Goal: Use online tool/utility: Use online tool/utility

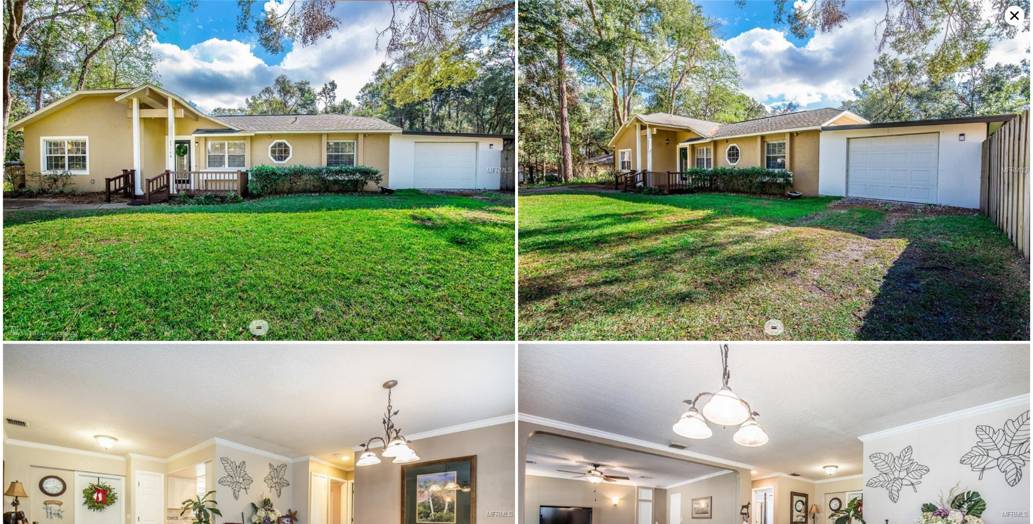
scroll to position [-7, 0]
click at [1012, 21] on icon at bounding box center [1015, 16] width 20 height 20
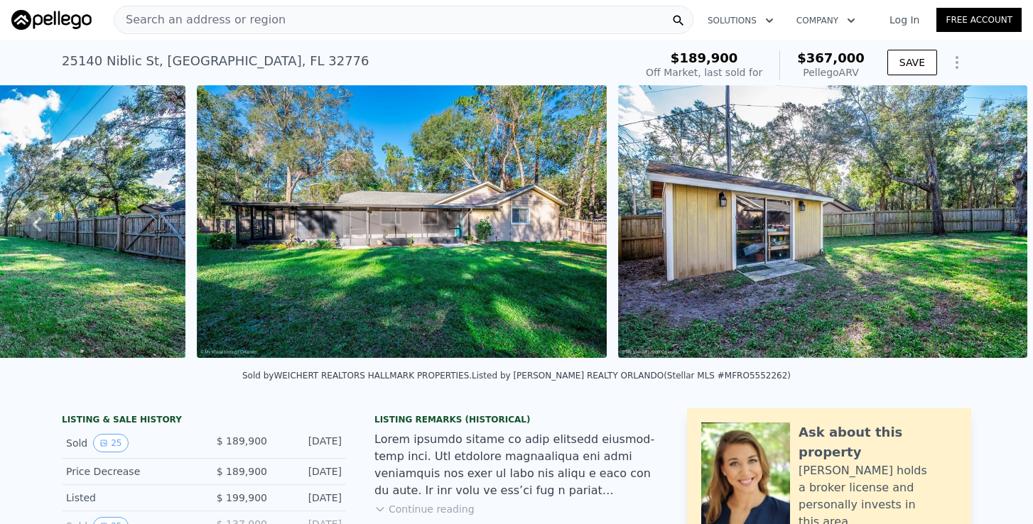
scroll to position [0, 0]
click at [232, 35] on div "Search an address or region Solutions Company Open main menu Log In Free Account" at bounding box center [516, 20] width 1010 height 34
click at [232, 28] on div "Search an address or region" at bounding box center [199, 19] width 171 height 27
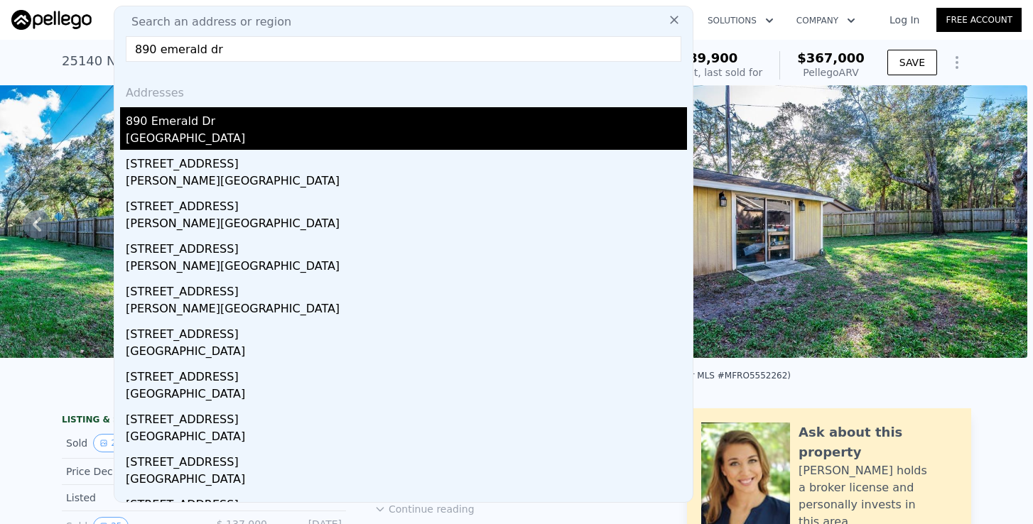
type input "890 emerald dr"
click at [223, 131] on div "[GEOGRAPHIC_DATA]" at bounding box center [406, 140] width 561 height 20
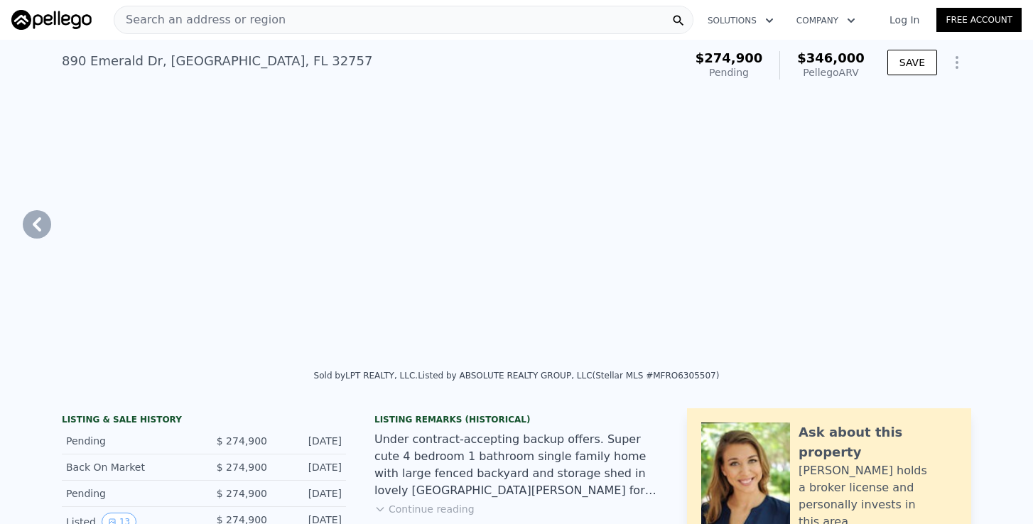
type input "$ 346,000"
type input "4"
type input "1"
type input "1170"
type input "1792"
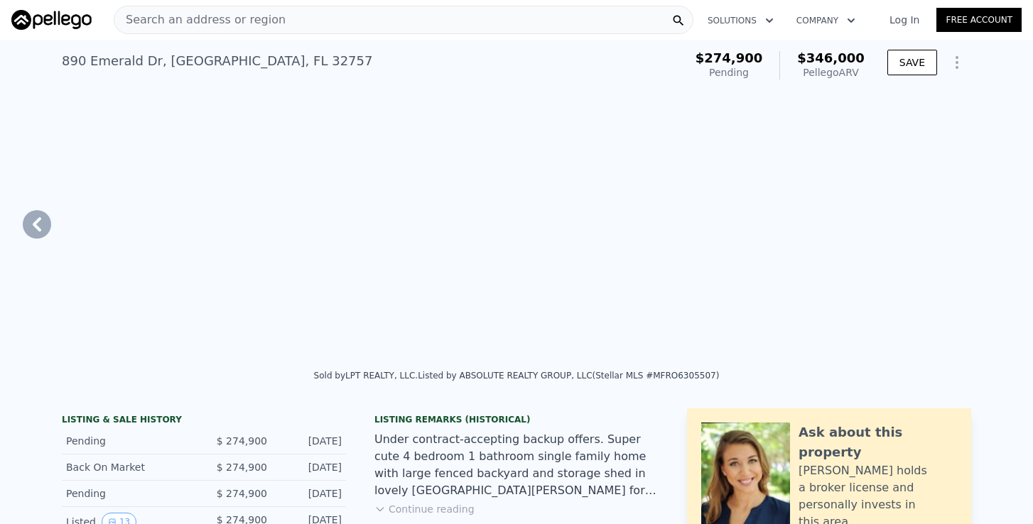
type input "8880"
type input "12822"
type input "$ 70,136"
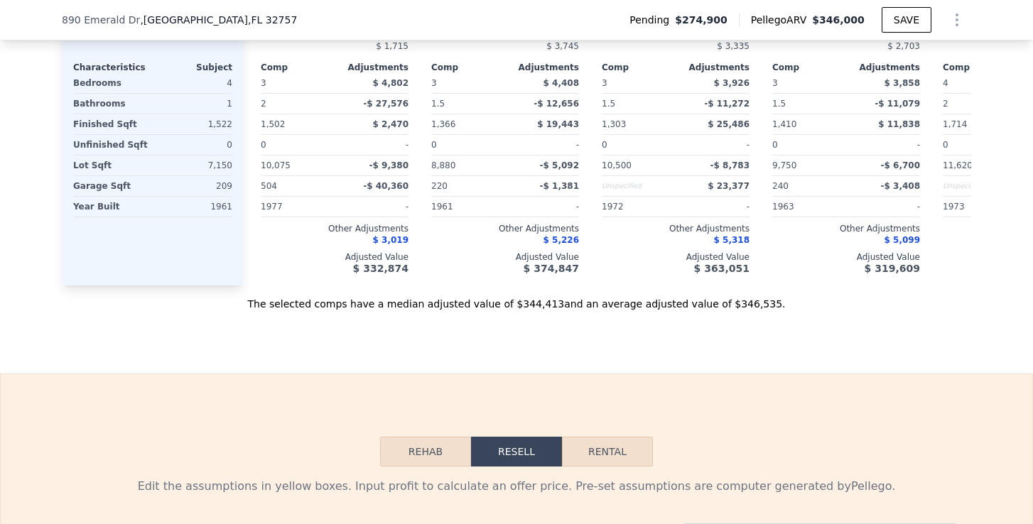
scroll to position [1961, 0]
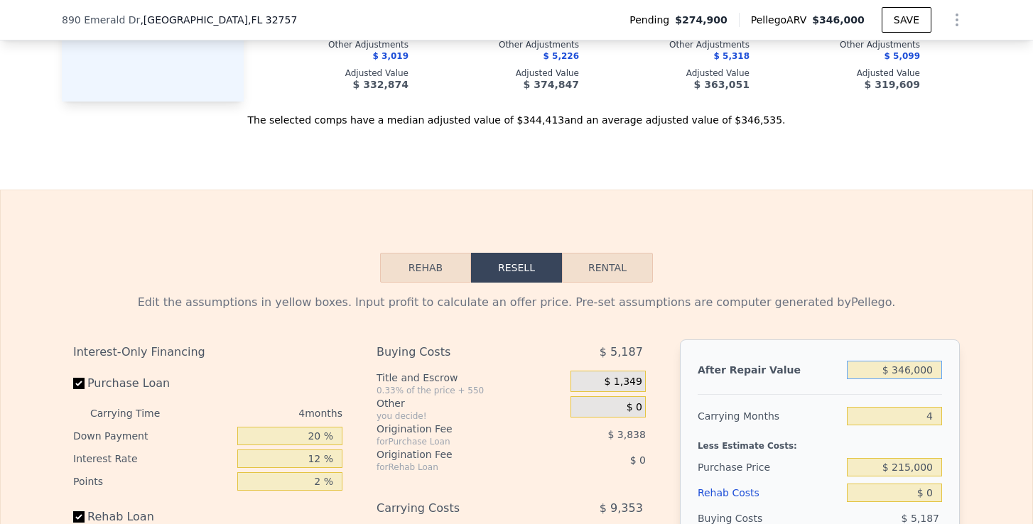
click at [905, 369] on input "$ 346,000" at bounding box center [894, 370] width 95 height 18
type input "$ 326,000"
type input "$ 51,368"
type input "$ 32,000"
type input "-$ 224,503"
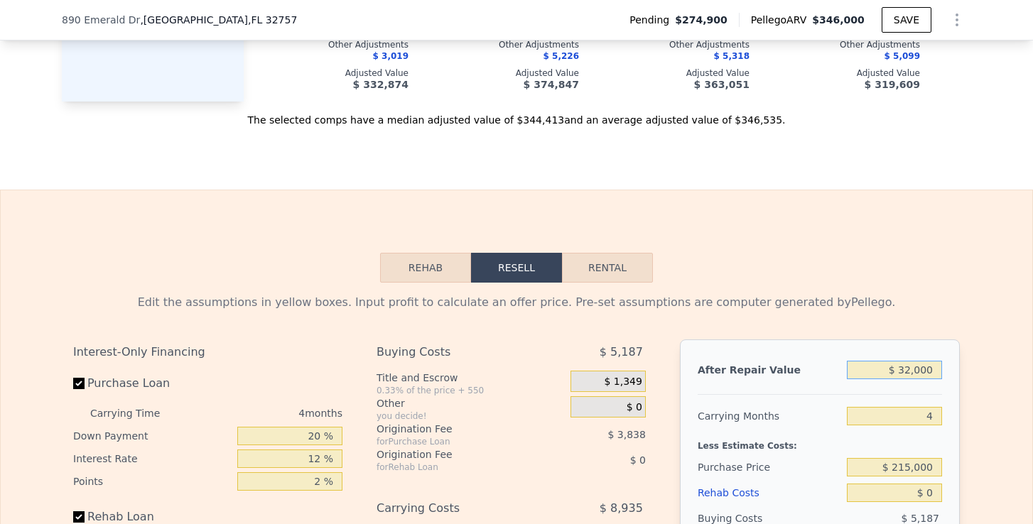
type input "$ 320,000"
type input "$ 45,738"
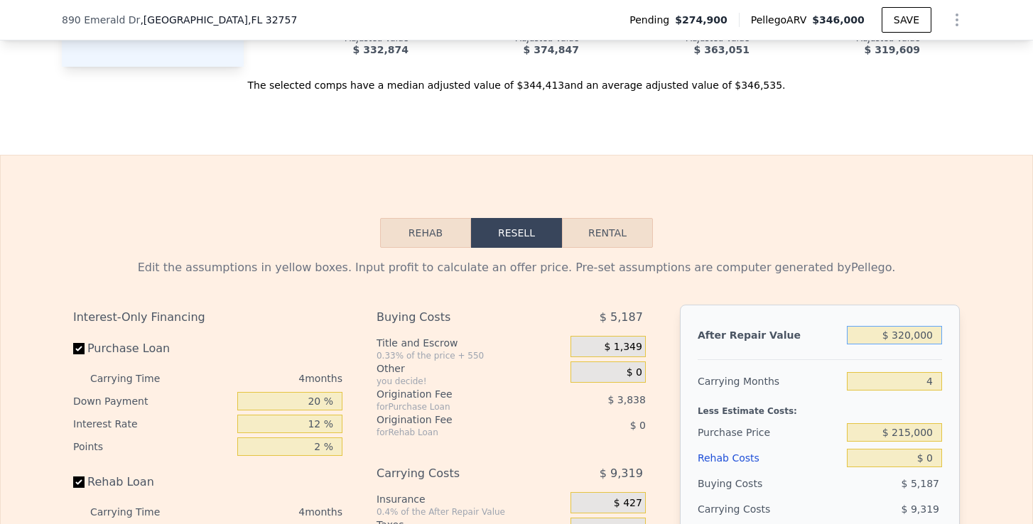
scroll to position [2005, 0]
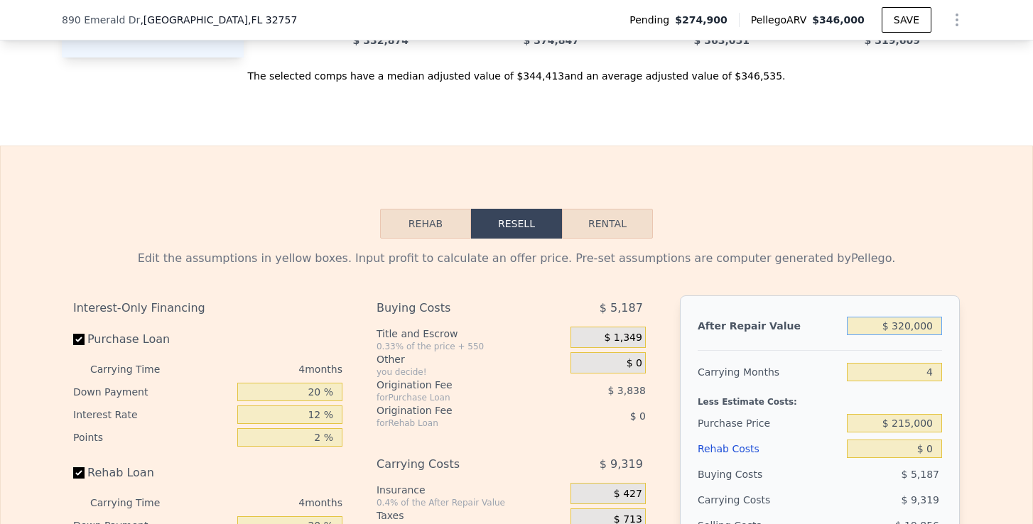
type input "$ 320,000"
click at [934, 372] on input "4" at bounding box center [894, 372] width 95 height 18
type input "6"
type input "$ 41,080"
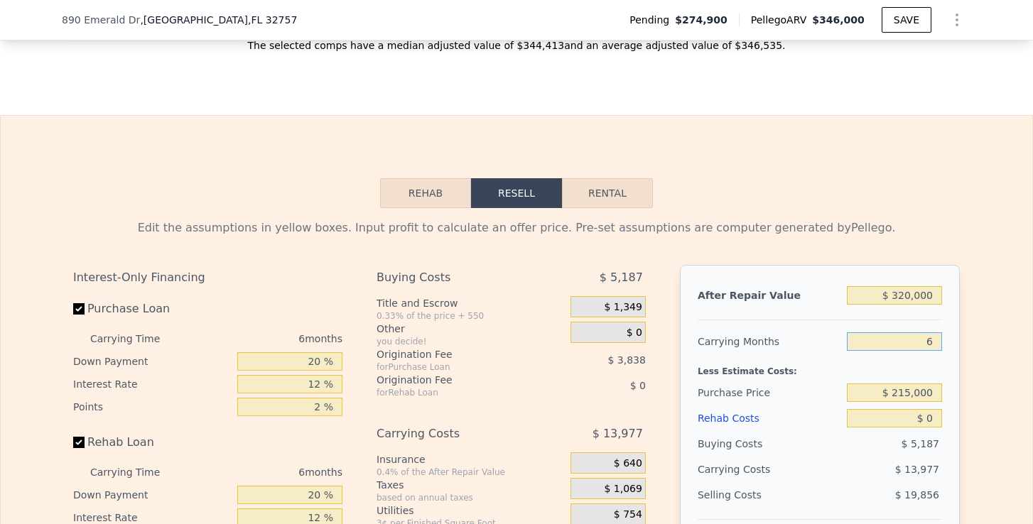
scroll to position [2038, 0]
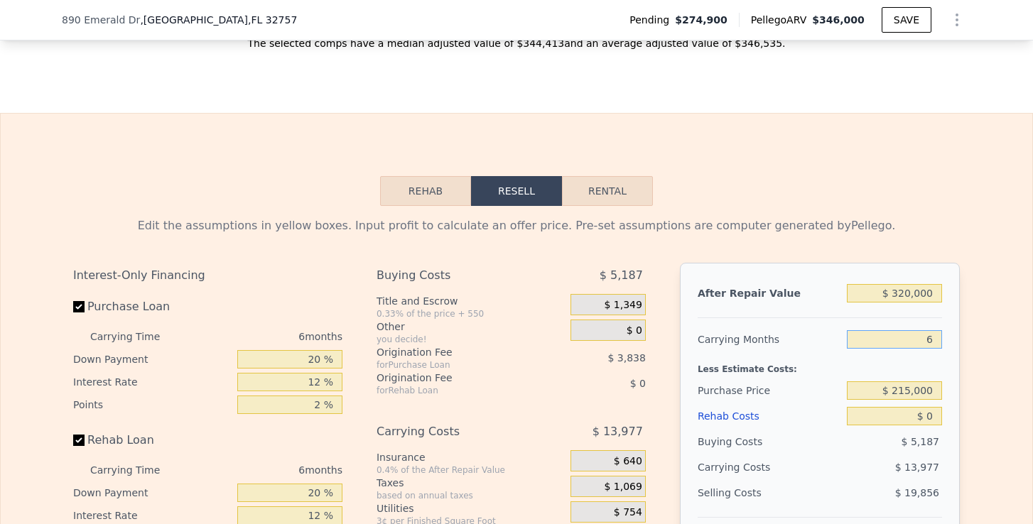
type input "6"
click at [908, 384] on input "$ 215,000" at bounding box center [894, 391] width 95 height 18
type input "$ 205,000"
type input "$ 78,328"
click at [932, 412] on input "$ 0" at bounding box center [894, 416] width 95 height 18
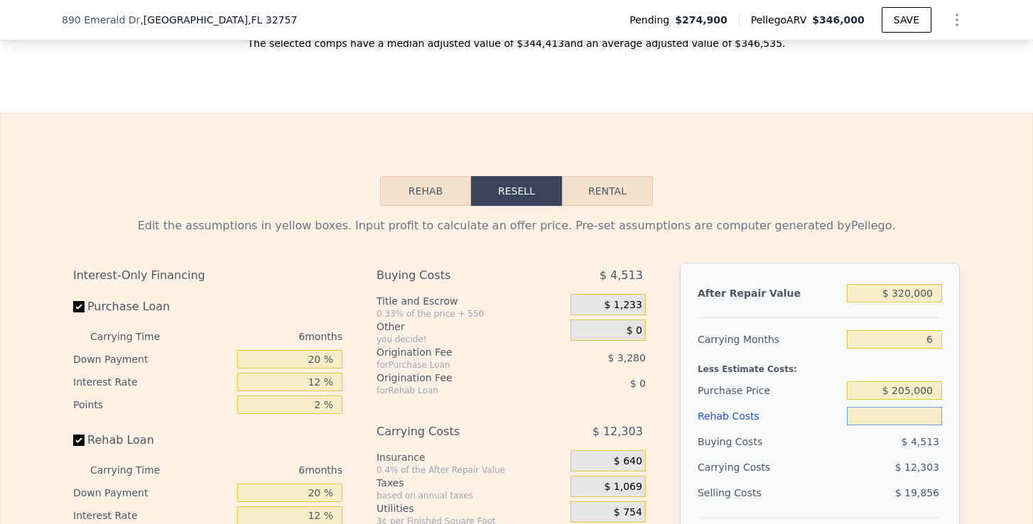
type input "$ 3"
type input "$ 78,325"
type input "$ 30"
type input "$ 78,298"
type input "$ 300"
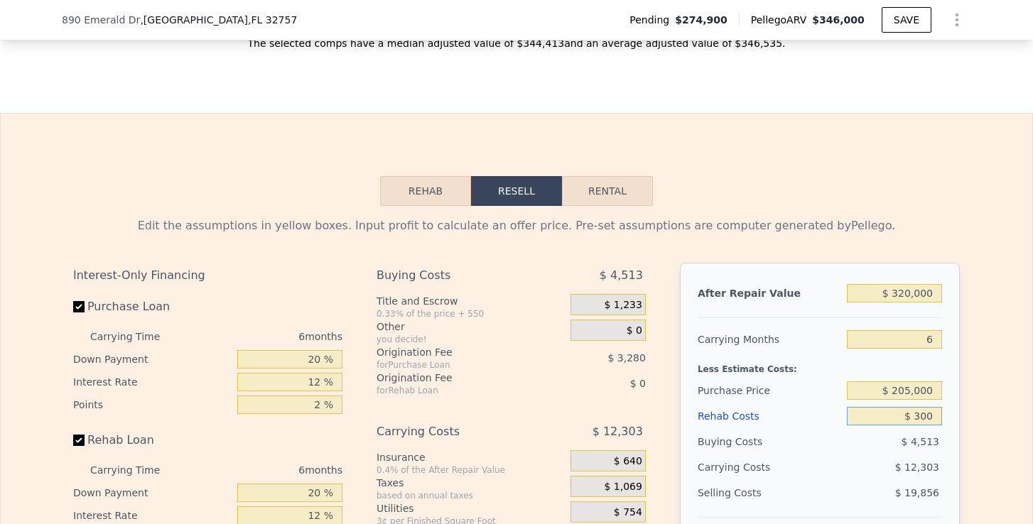
type input "$ 78,011"
type input "$ 3,000"
type input "$ 75,136"
type input "$ 30,000"
type input "$ 46,408"
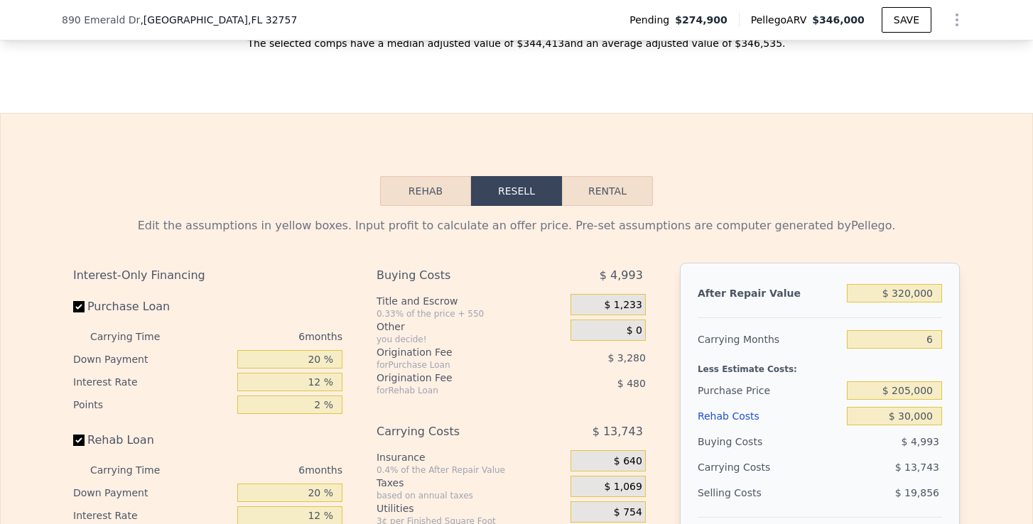
click at [980, 417] on div "Edit the assumptions in yellow boxes. Input profit to calculate an offer price.…" at bounding box center [517, 470] width 1032 height 529
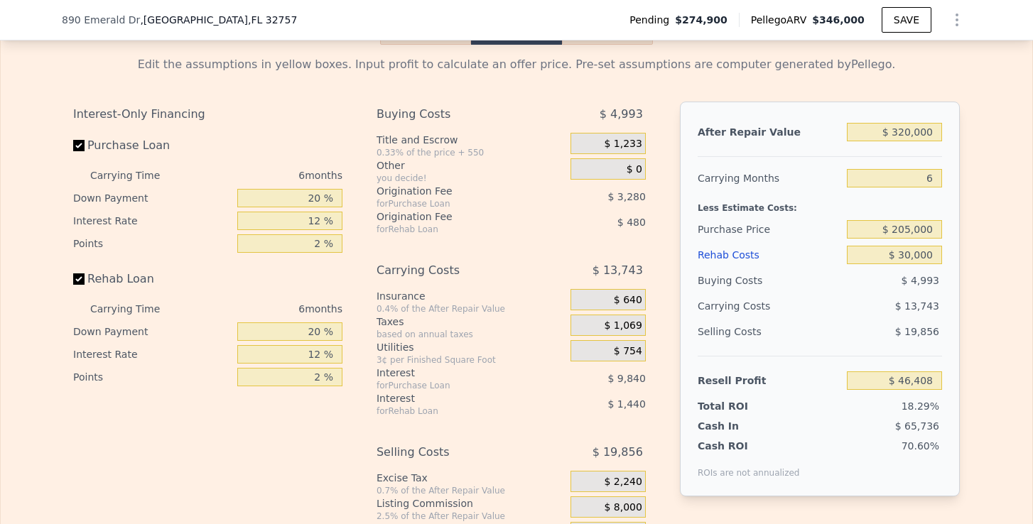
scroll to position [2199, 0]
click at [637, 137] on span "$ 1,233" at bounding box center [623, 143] width 38 height 13
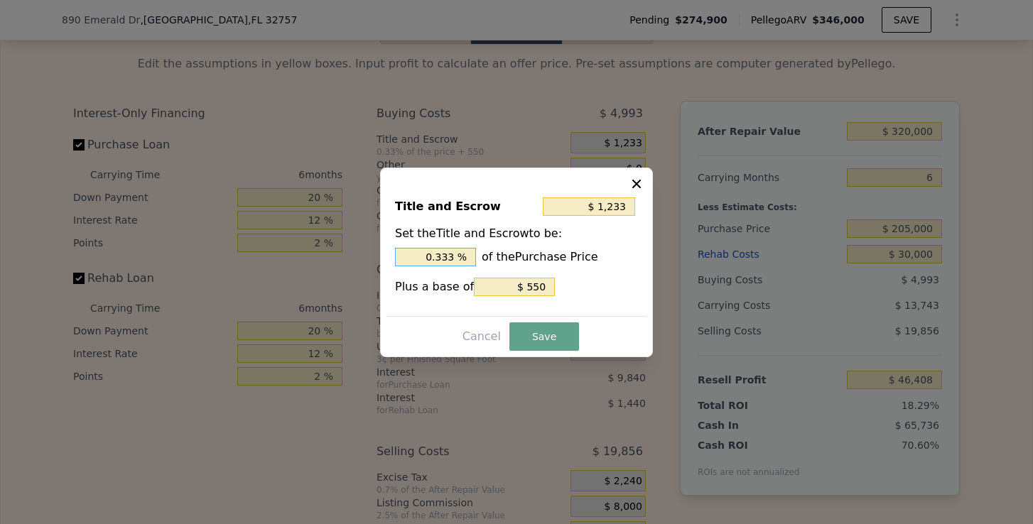
drag, startPoint x: 455, startPoint y: 254, endPoint x: 430, endPoint y: 254, distance: 25.6
click at [430, 254] on input "0.333 %" at bounding box center [435, 257] width 81 height 18
type input "$ 2,600"
type input "1. %"
type input "$ 3,010"
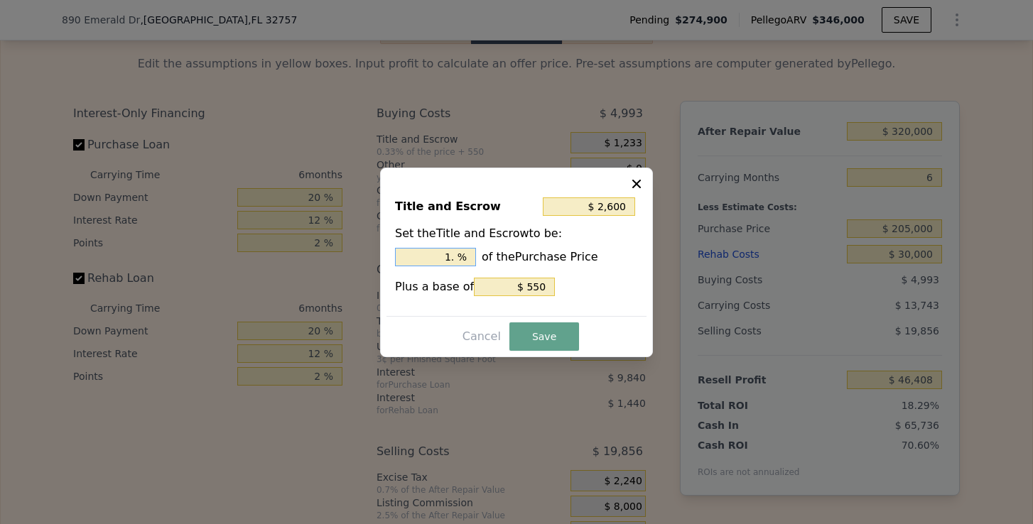
type input "1.2 %"
type input "$ 3,113"
type input "1.25 %"
drag, startPoint x: 524, startPoint y: 283, endPoint x: 570, endPoint y: 283, distance: 46.2
click at [570, 283] on div "Plus a base of $ 550" at bounding box center [516, 287] width 243 height 18
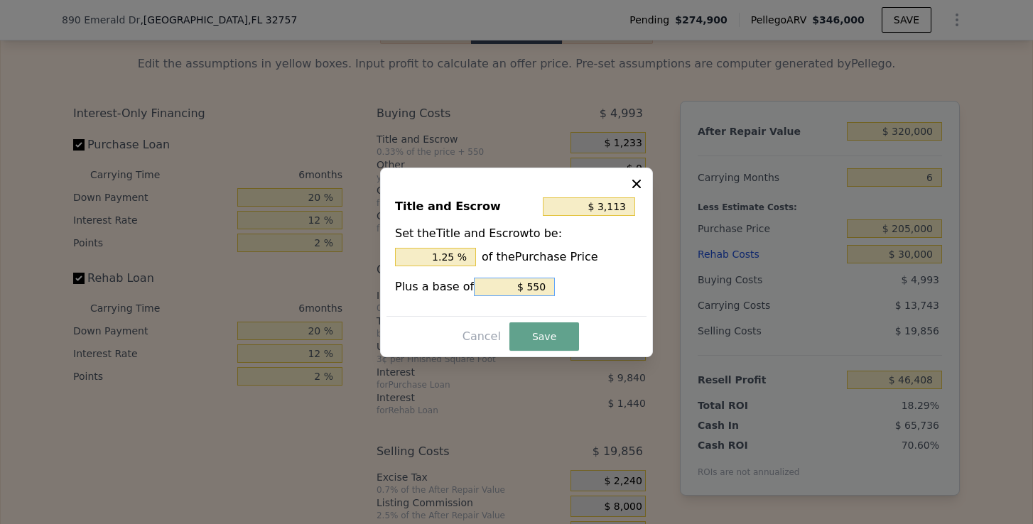
type input "$ 2,563"
type input "$ 0"
click at [540, 315] on div "Title and Escrow $ 2,563 Set the Title and Escrow to be: 1.25 % of the Purchase…" at bounding box center [516, 250] width 260 height 131
click at [530, 327] on button "Save" at bounding box center [544, 337] width 70 height 28
type input "$ 45,078"
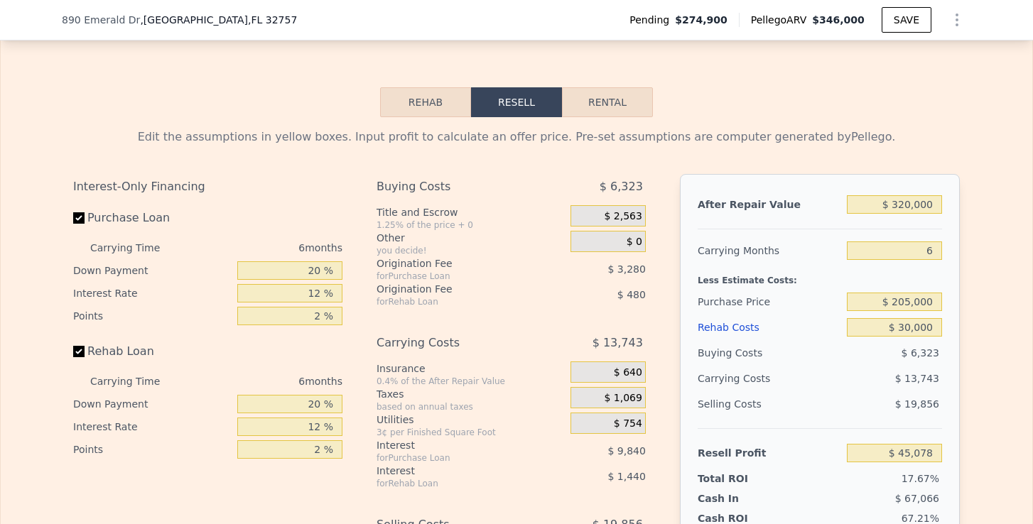
scroll to position [2098, 0]
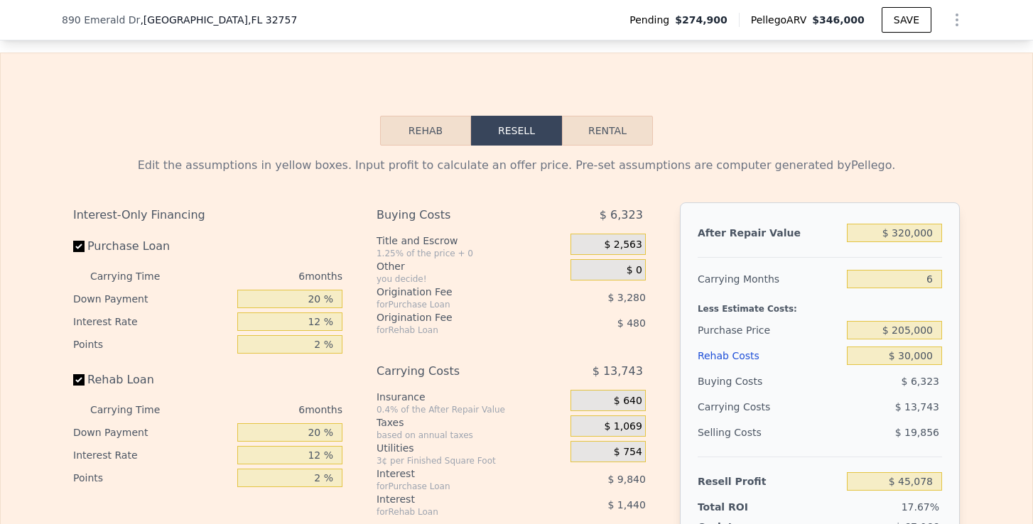
click at [619, 131] on button "Rental" at bounding box center [607, 131] width 91 height 30
select select "30"
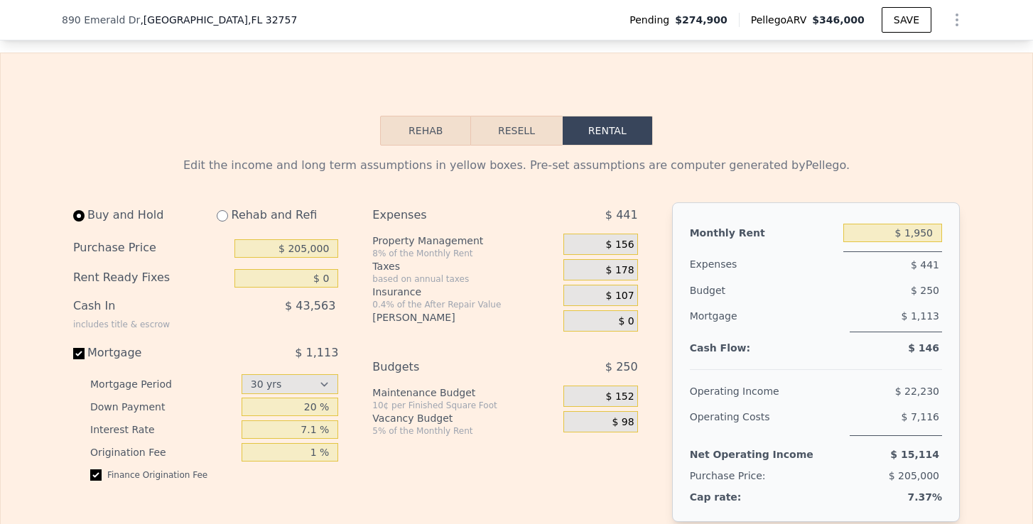
click at [223, 216] on input "radio" at bounding box center [222, 215] width 11 height 11
radio input "true"
type input "$ 30,000"
type input "$ 2,800"
select select "30"
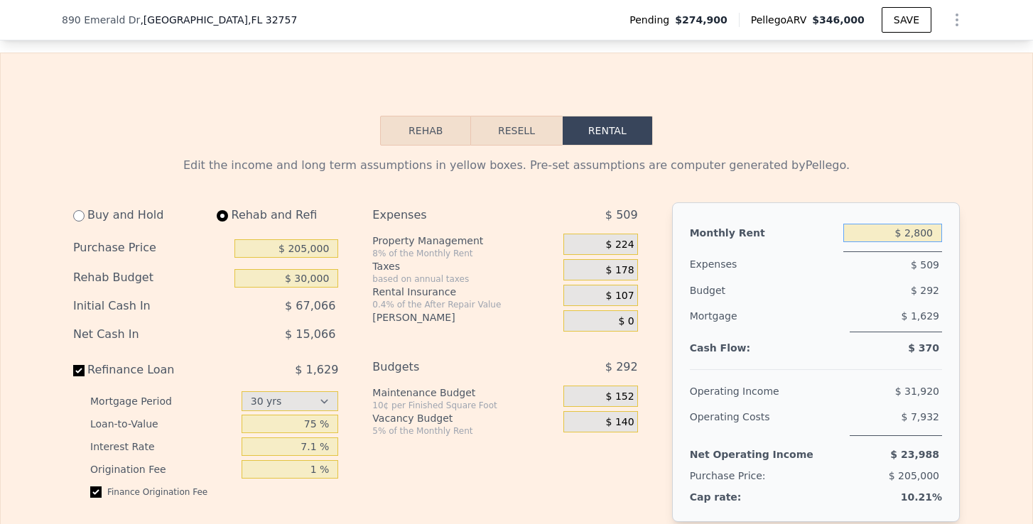
click at [926, 231] on input "$ 2,800" at bounding box center [892, 233] width 99 height 18
type input "$ 2,100"
click at [630, 239] on span "$ 168" at bounding box center [620, 245] width 28 height 13
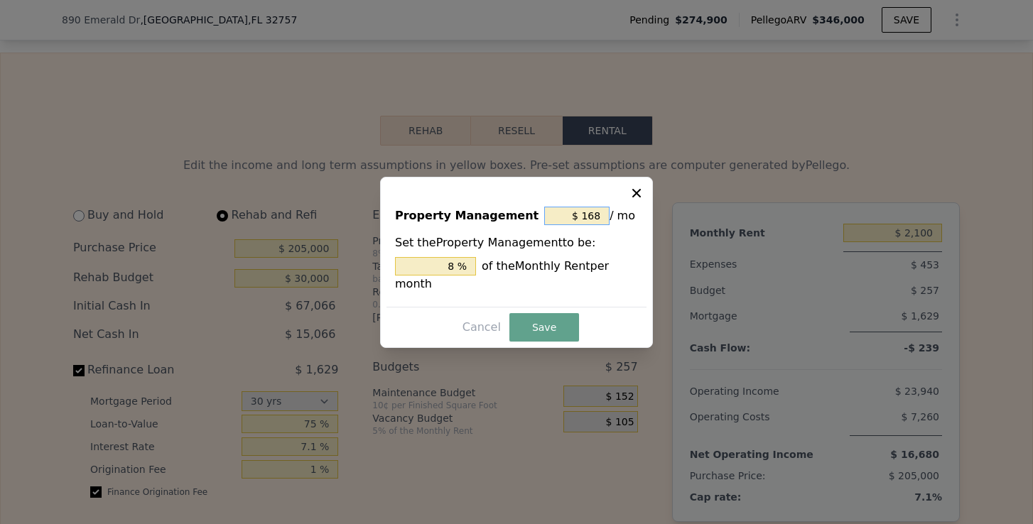
click at [600, 218] on input "$ 168" at bounding box center [576, 216] width 65 height 18
type input "$ 16"
type input "0.762 %"
type input "$ 1"
type input "0.048 %"
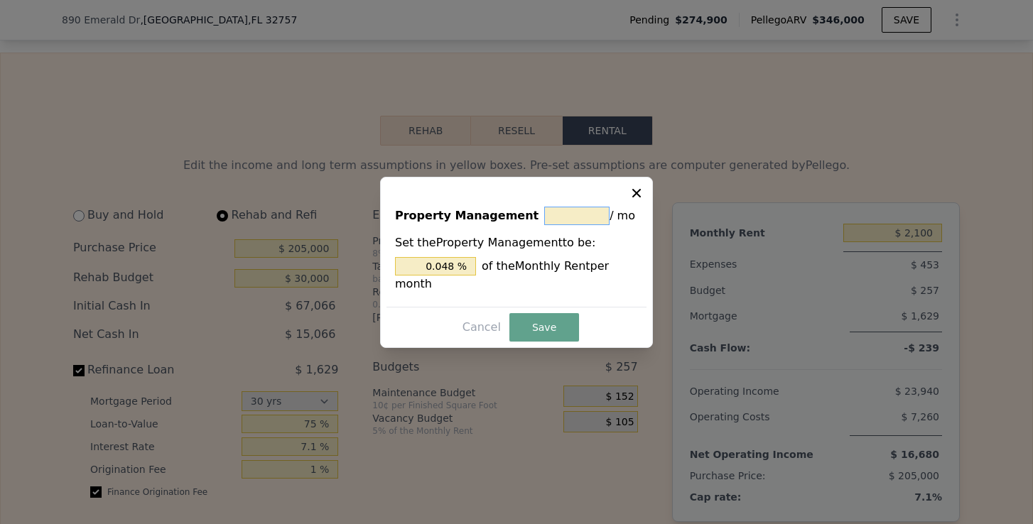
type input "$ 0"
type input "0 %"
click at [549, 318] on button "Save" at bounding box center [544, 327] width 70 height 28
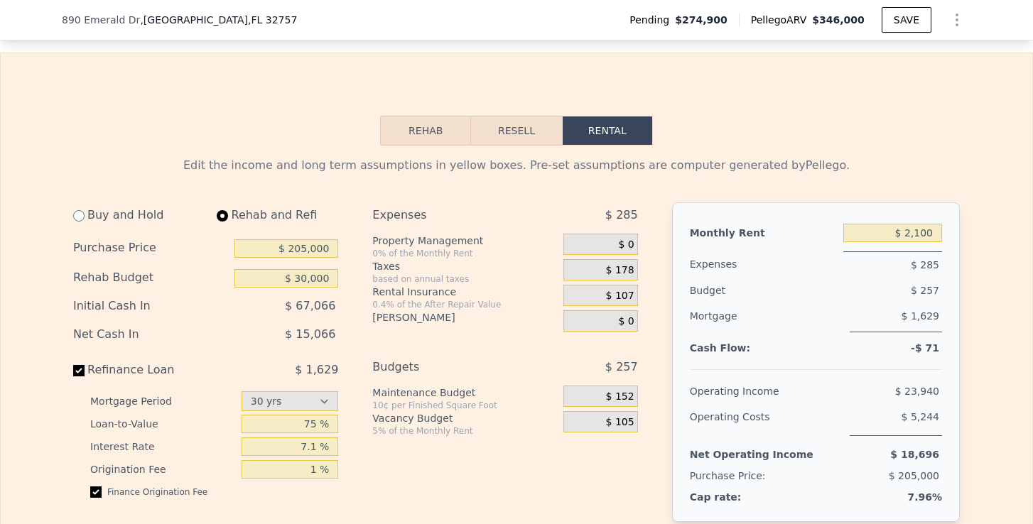
scroll to position [2104, 0]
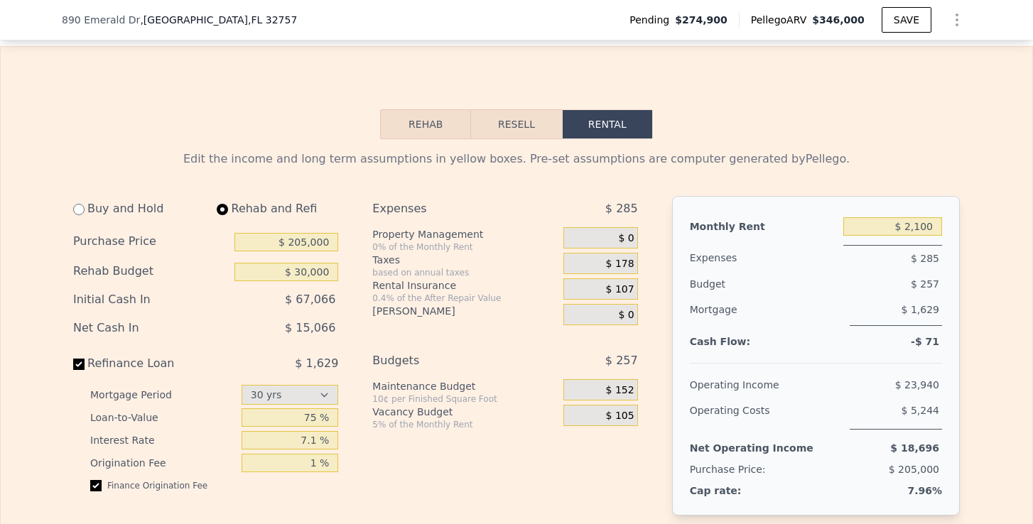
click at [627, 265] on span "$ 178" at bounding box center [620, 264] width 28 height 13
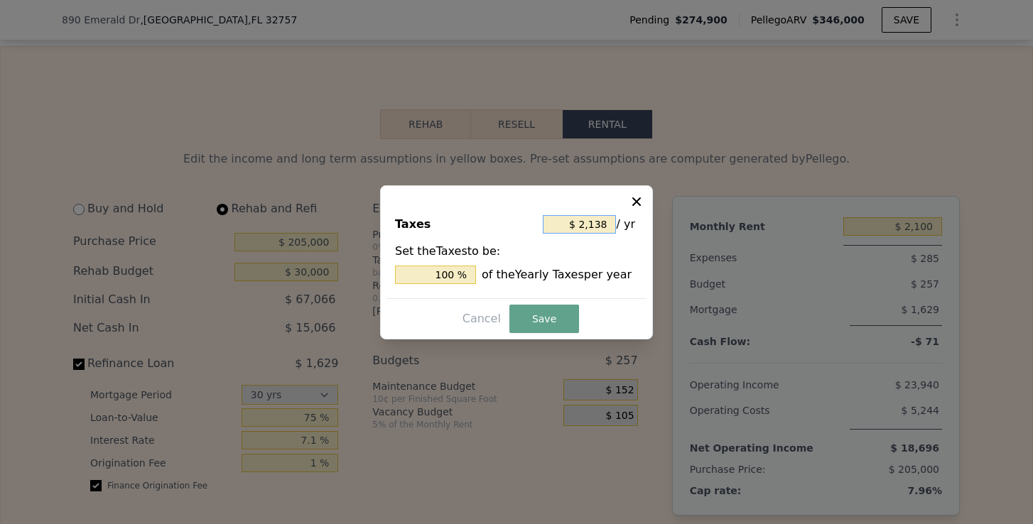
click at [606, 224] on input "$ 2,138" at bounding box center [579, 224] width 73 height 18
type input "$ 238"
type input "11.132 %"
type input "$ 2,538"
type input "118.709 %"
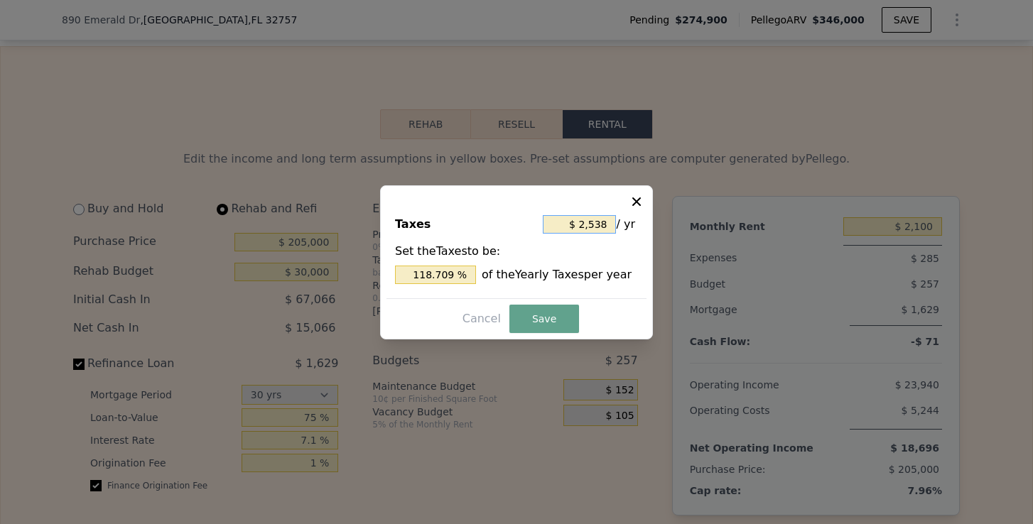
type input "$ 258"
type input "12.067 %"
type input "$ 2,508"
type input "117.306 %"
type input "$ 250"
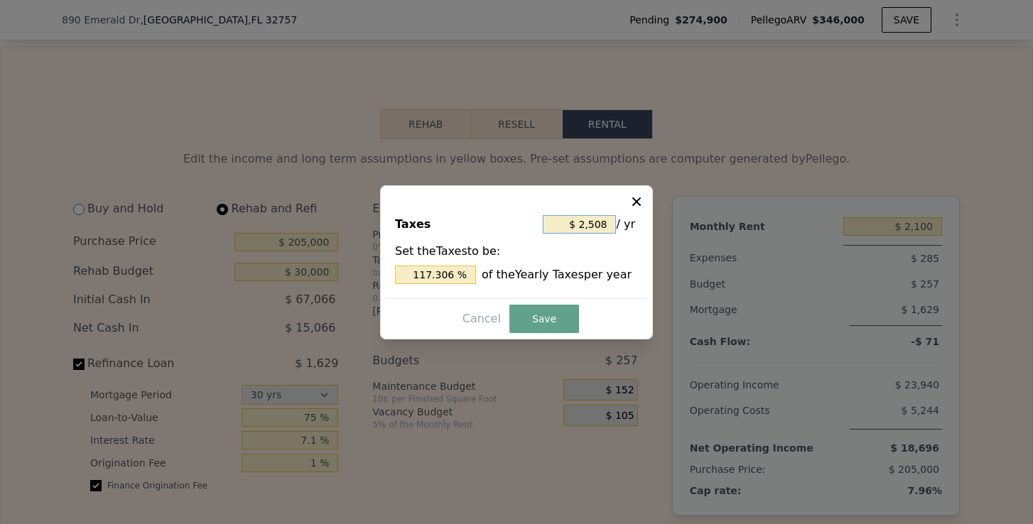
type input "11.693 %"
type input "$ 2,500"
type input "116.932 %"
click at [535, 310] on button "Save" at bounding box center [544, 319] width 70 height 28
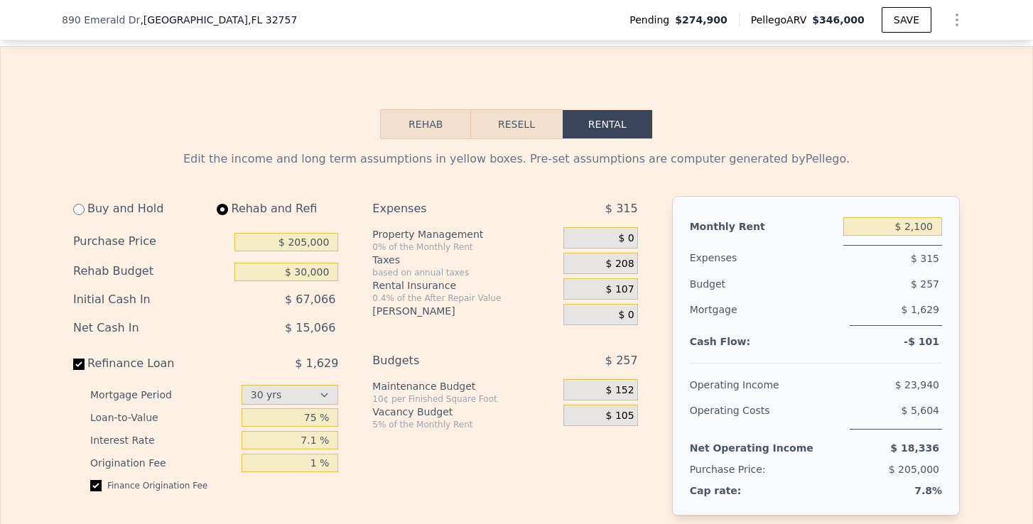
click at [625, 237] on span "$ 0" at bounding box center [626, 238] width 16 height 13
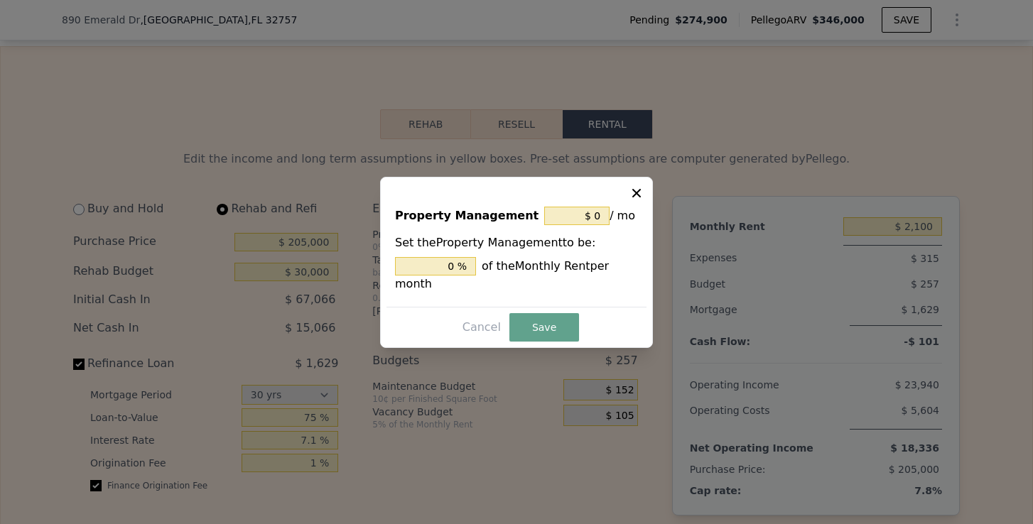
click at [636, 190] on icon at bounding box center [636, 193] width 14 height 14
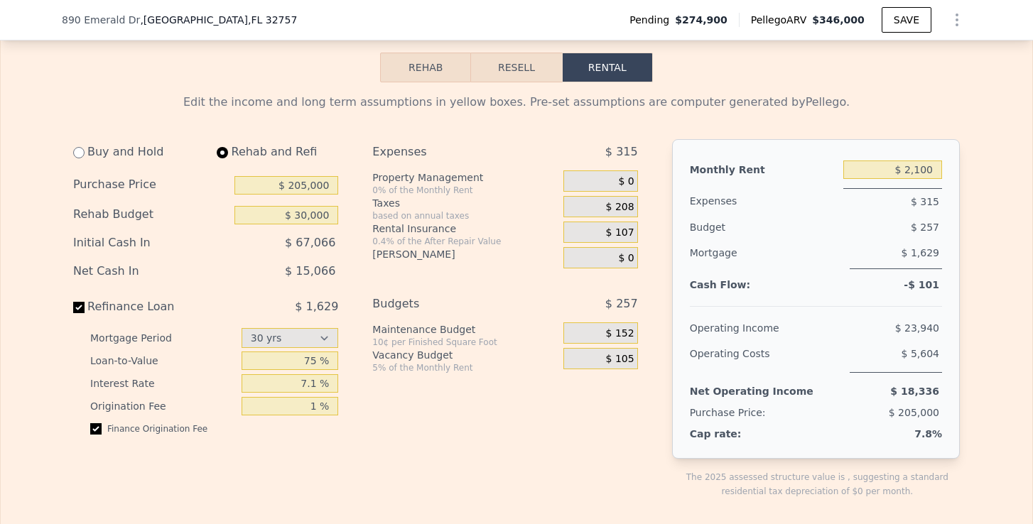
scroll to position [2163, 0]
drag, startPoint x: 912, startPoint y: 248, endPoint x: 951, endPoint y: 248, distance: 38.4
click at [951, 248] on div "Monthly Rent $ 2,100 Expenses $ 315 Budget $ 257 Mortgage $ 1,629 Cash Flow: -$…" at bounding box center [816, 298] width 288 height 320
drag, startPoint x: 924, startPoint y: 200, endPoint x: 942, endPoint y: 200, distance: 18.5
click at [942, 200] on div "Monthly Rent $ 2,100 Expenses $ 315 Budget $ 257 Mortgage $ 1,629 Cash Flow: -$…" at bounding box center [816, 298] width 288 height 320
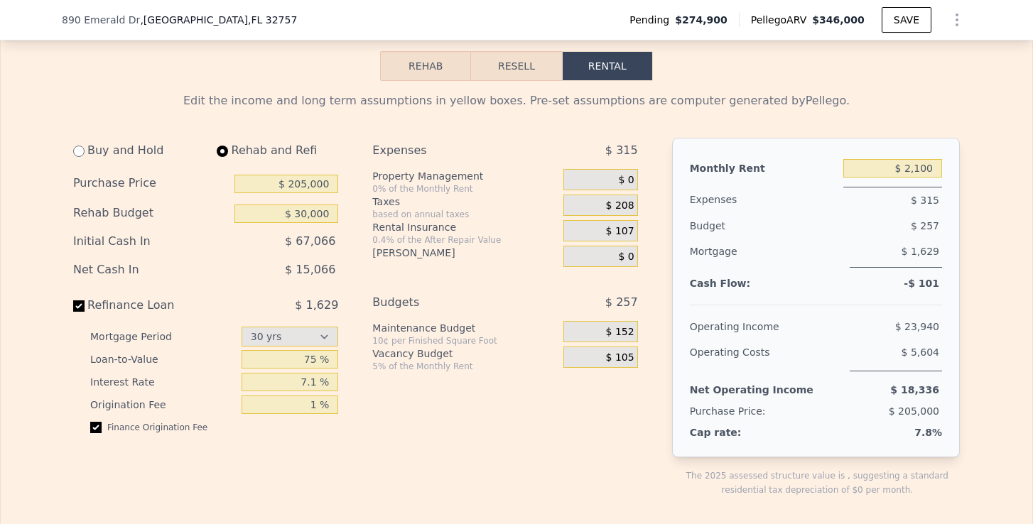
click at [600, 408] on div "Expenses $ 315 Property Management 0% of the Monthly Rent $ 0 Taxes based on an…" at bounding box center [510, 329] width 276 height 382
click at [308, 187] on input "$ 205,000" at bounding box center [286, 184] width 104 height 18
type input "$ 195,000"
click at [451, 259] on div "[PERSON_NAME]" at bounding box center [464, 256] width 185 height 21
click at [524, 70] on button "Resell" at bounding box center [516, 66] width 90 height 30
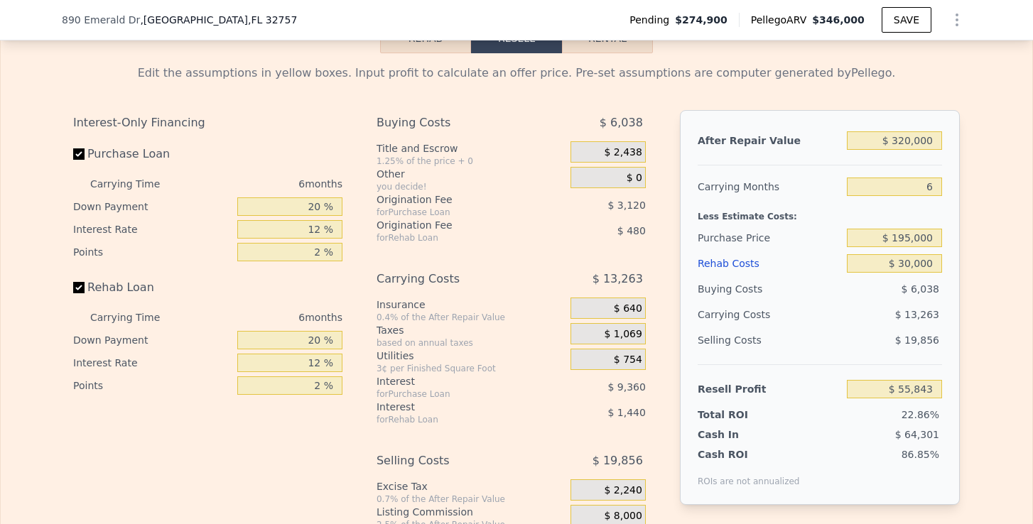
scroll to position [2200, 0]
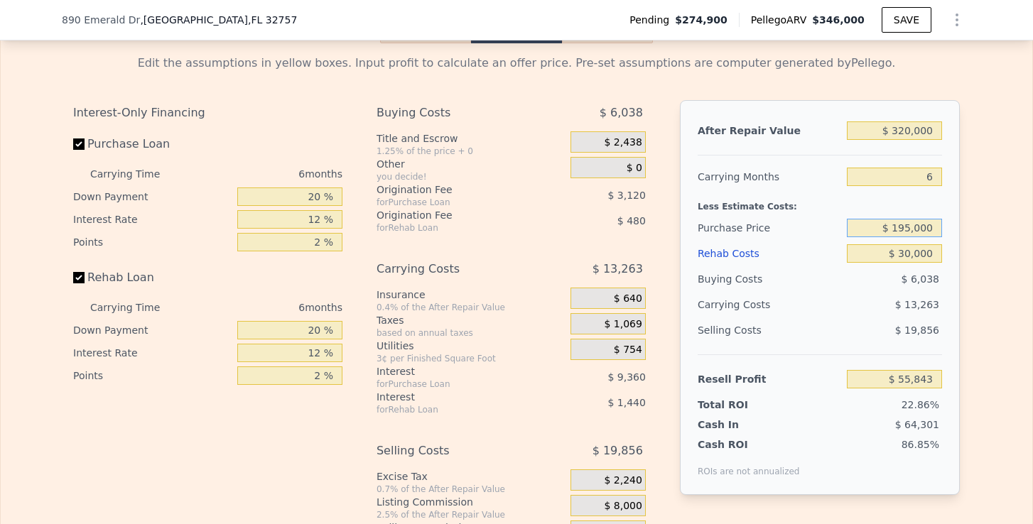
click at [907, 227] on input "$ 195,000" at bounding box center [894, 228] width 95 height 18
type input "$ 205,000"
click at [985, 291] on div "Edit the assumptions in yellow boxes. Input profit to calculate an offer price.…" at bounding box center [517, 307] width 1032 height 529
type input "$ 45,078"
